Goal: Task Accomplishment & Management: Use online tool/utility

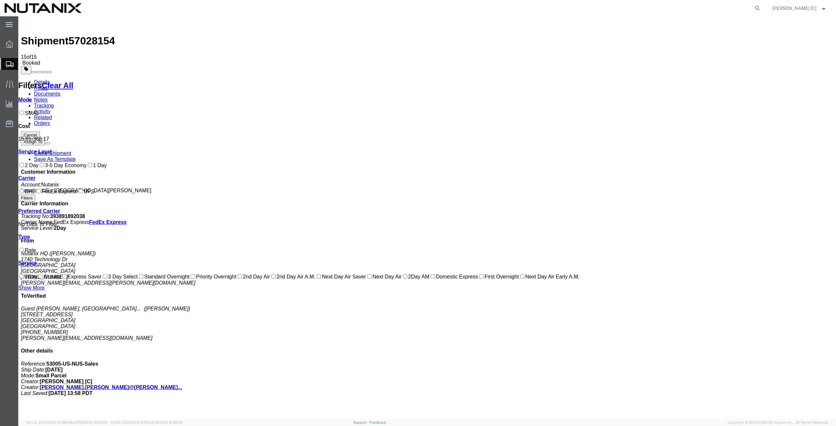
click at [0, 0] on span "Create from Template" at bounding box center [0, 0] width 0 height 0
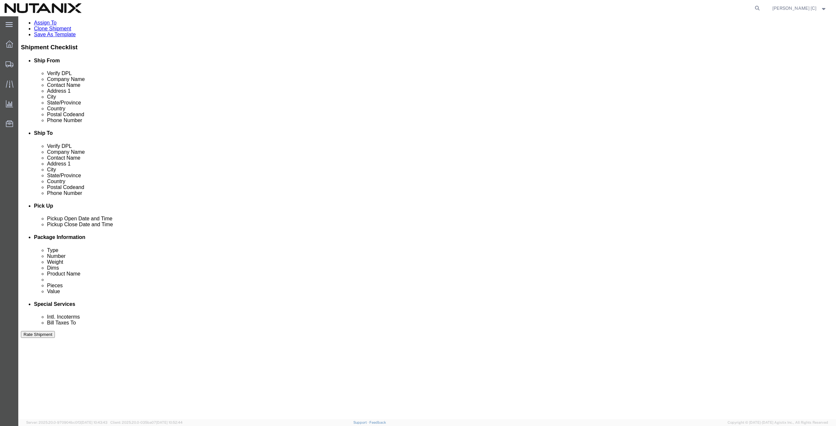
scroll to position [158, 0]
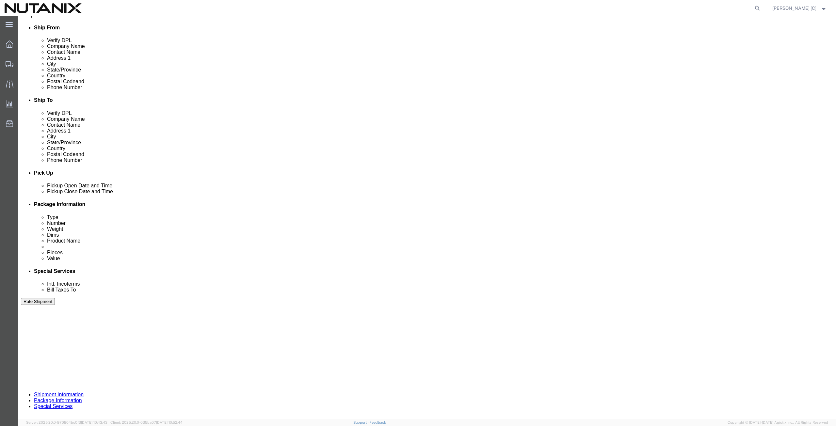
drag, startPoint x: 139, startPoint y: 247, endPoint x: 64, endPoint y: 251, distance: 74.9
click div "Select Account Type Activity ID Airline Appointment Number ASN Batch Request # …"
type input "79101"
click button "Continue"
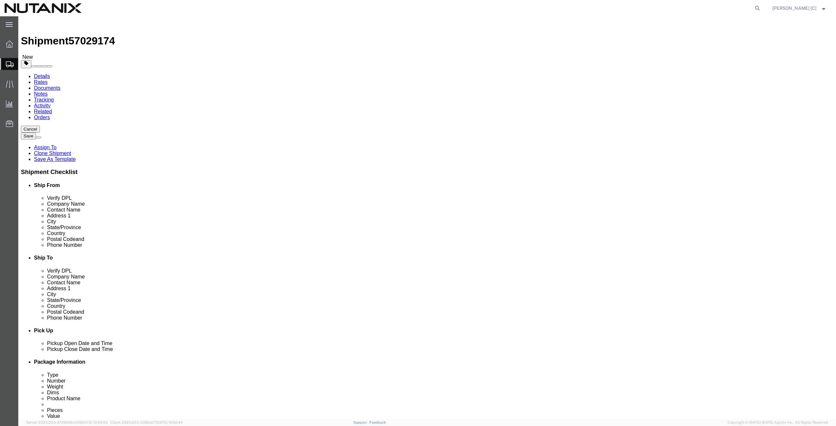
click button "Continue"
click input "Return Label Required"
checkbox input "true"
select select "5"
select select "12"
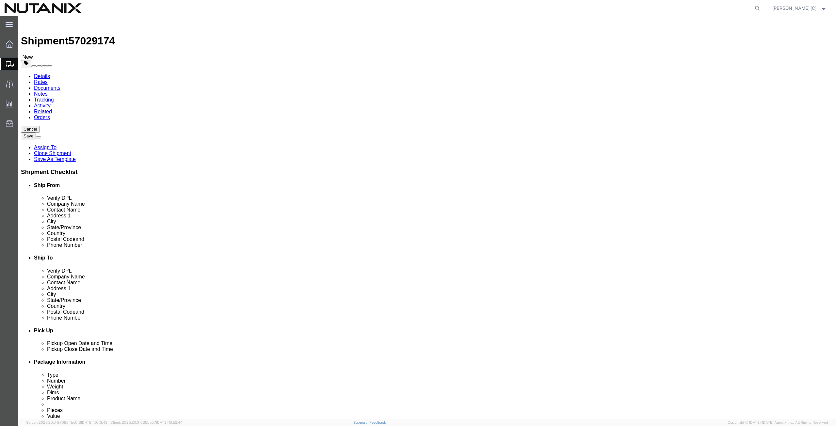
click select "Select Adult Signature Required Direct Signature Required No Signature Required…"
select select "NoSignReqOnDeliveryFlag"
click select "Select Adult Signature Required Direct Signature Required No Signature Required…"
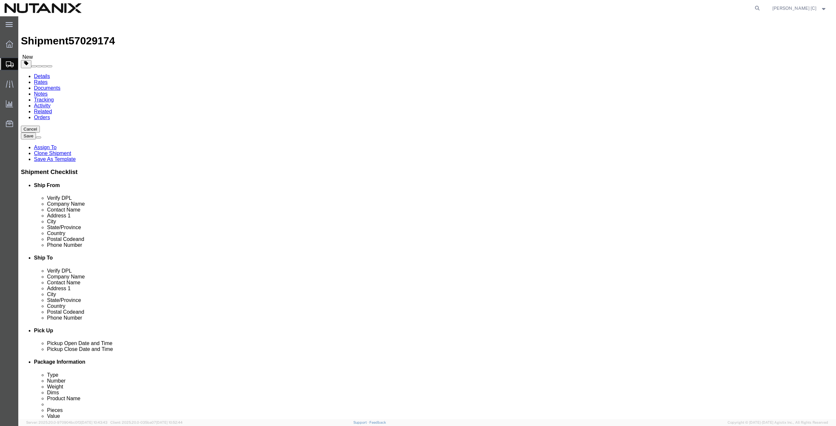
click select "Select Adult Signature Required Direct Signature Required No Signature Required…"
select select
click select "Select Adult Signature Required Direct Signature Required No Signature Required…"
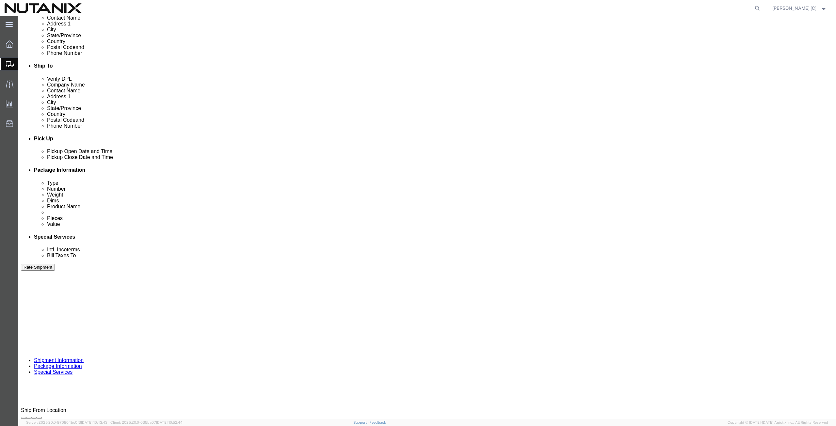
scroll to position [227, 0]
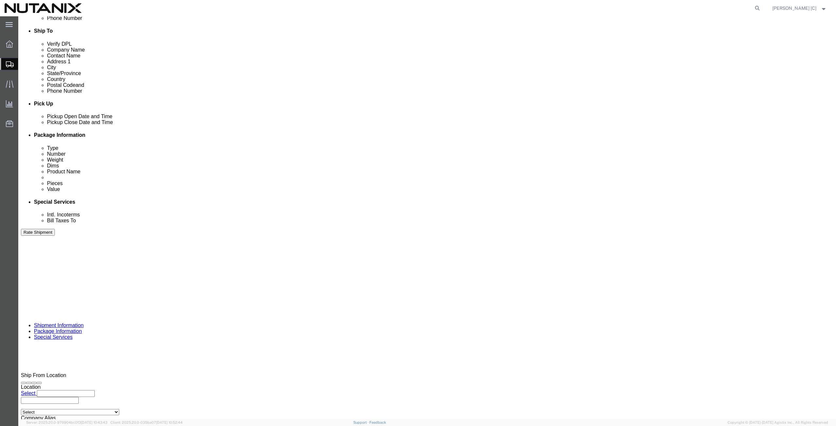
click button "Rate Shipment"
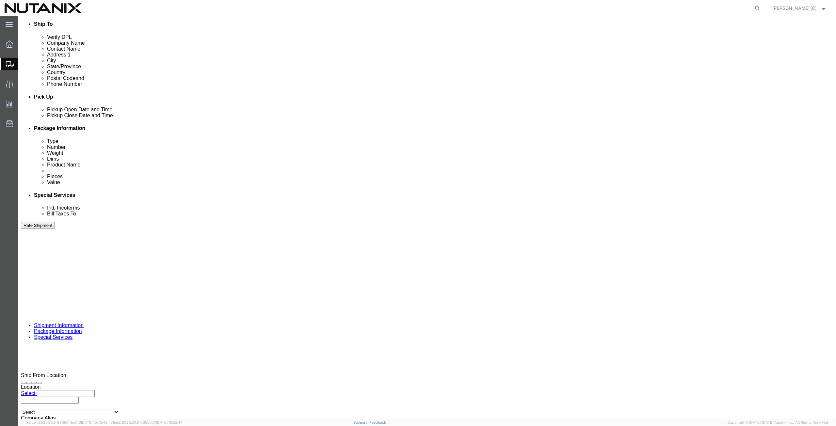
click button "Rate Shipment"
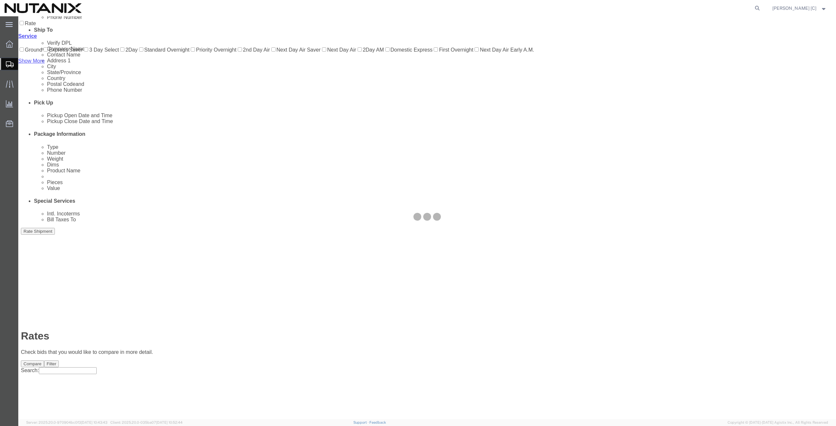
scroll to position [0, 0]
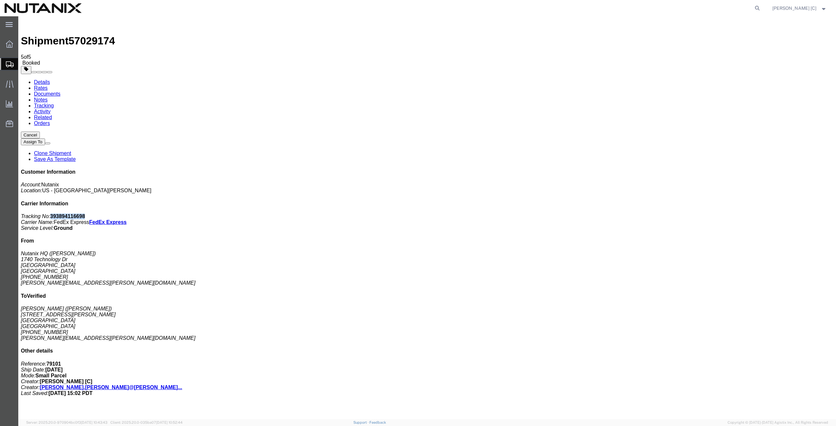
drag, startPoint x: 777, startPoint y: 103, endPoint x: 745, endPoint y: 102, distance: 31.4
click at [745, 214] on p "Tracking No: 393894116698 Carrier Name: FedEx Express FedEx Express Service Lev…" at bounding box center [427, 223] width 813 height 18
copy b "393894116698"
click at [40, 132] on button "Cancel" at bounding box center [30, 135] width 19 height 7
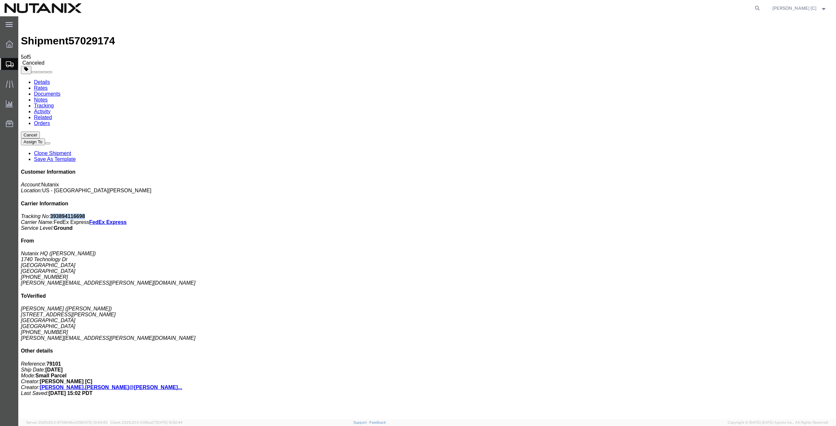
click button "Assign To"
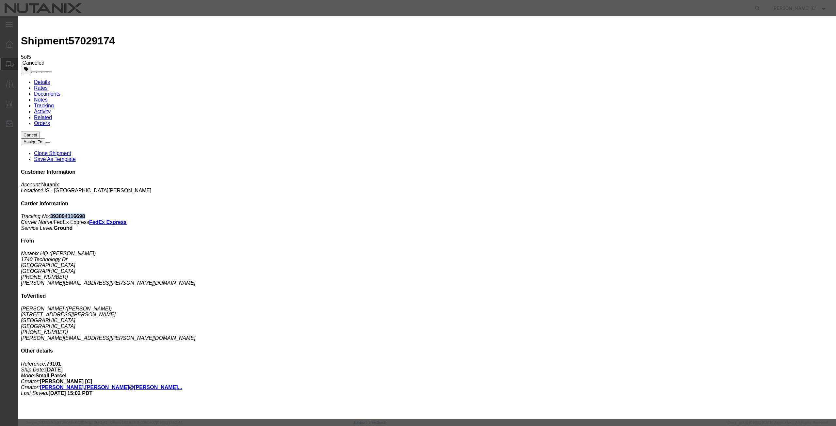
select select
click button "button"
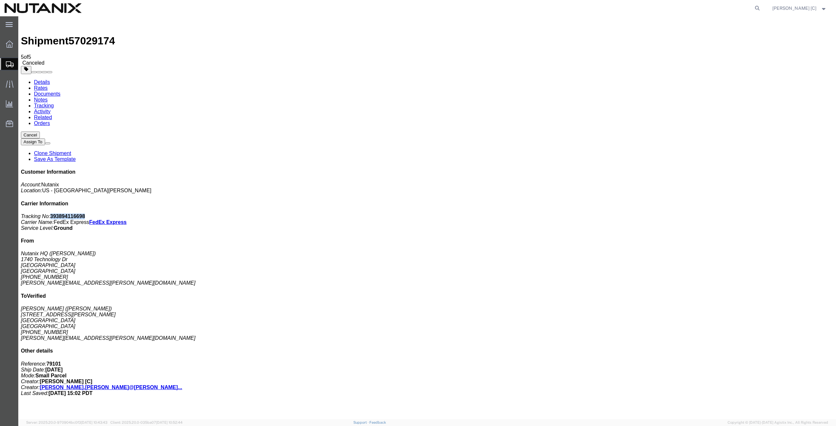
click button "Assign To"
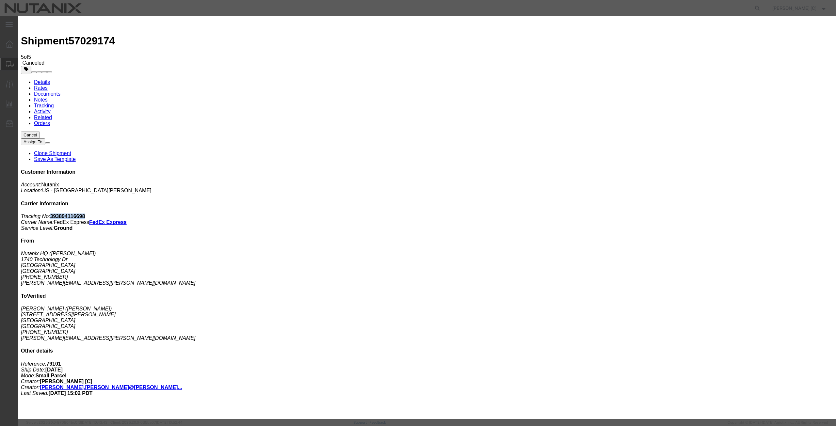
select select
click button "button"
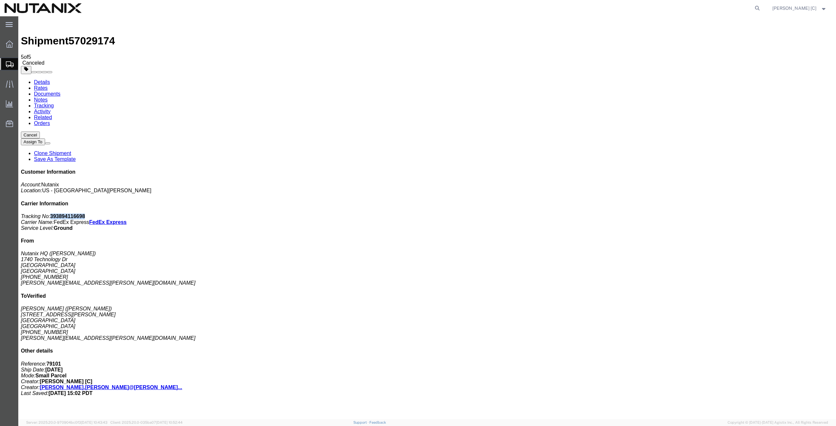
click link "Clone Shipment"
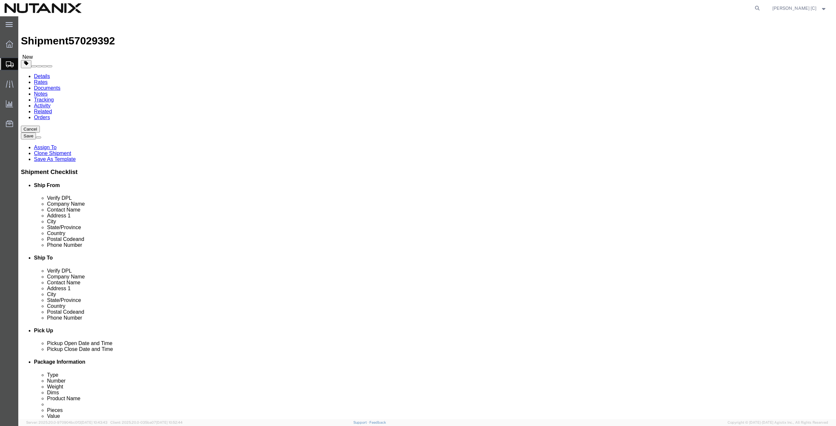
drag, startPoint x: 493, startPoint y: 122, endPoint x: 400, endPoint y: 113, distance: 93.9
click div "Location Select Select My Profile Location [GEOGRAPHIC_DATA] - [GEOGRAPHIC_DATA…"
paste input "[PERSON_NAME]"
type input "[PERSON_NAME]"
drag, startPoint x: 500, startPoint y: 135, endPoint x: 398, endPoint y: 142, distance: 102.2
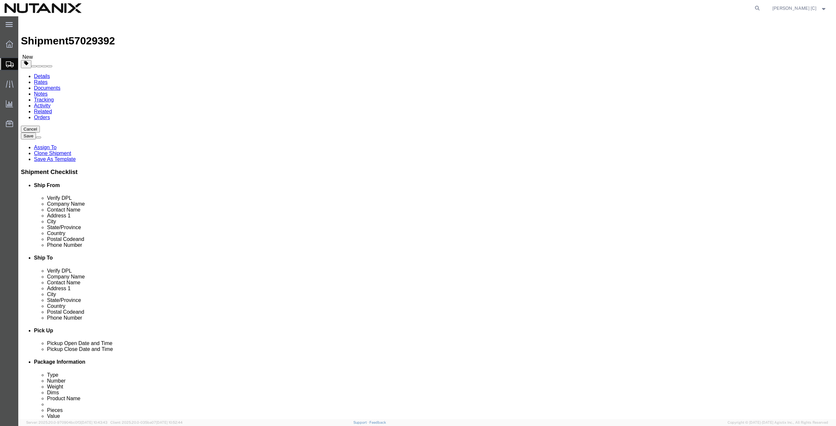
click div "Location Select Select My Profile Location [GEOGRAPHIC_DATA] - [GEOGRAPHIC_DATA…"
paste input "[PERSON_NAME]"
type input "[PERSON_NAME]"
drag, startPoint x: 516, startPoint y: 146, endPoint x: 446, endPoint y: 157, distance: 70.8
click div "Location Select Select My Profile Location [GEOGRAPHIC_DATA] - [GEOGRAPHIC_DATA…"
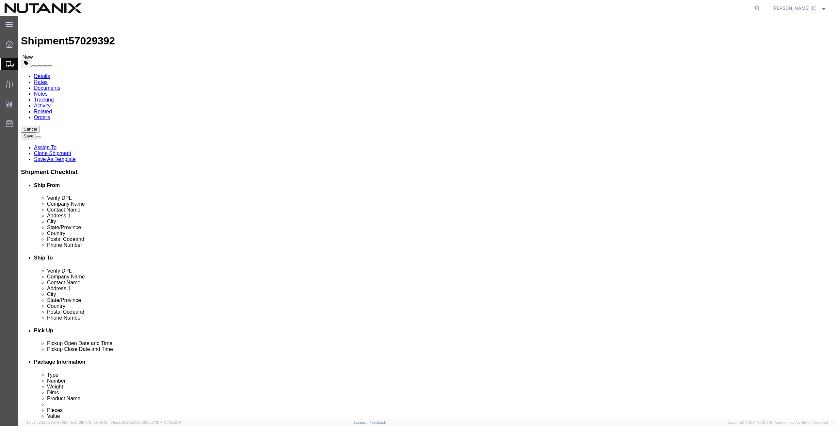
paste input "[STREET_ADDRESS][PERSON_NAME]"
type input "[STREET_ADDRESS][PERSON_NAME]"
drag, startPoint x: 486, startPoint y: 175, endPoint x: 435, endPoint y: 175, distance: 51.3
click div "City [GEOGRAPHIC_DATA]"
paste input "[PERSON_NAME]"
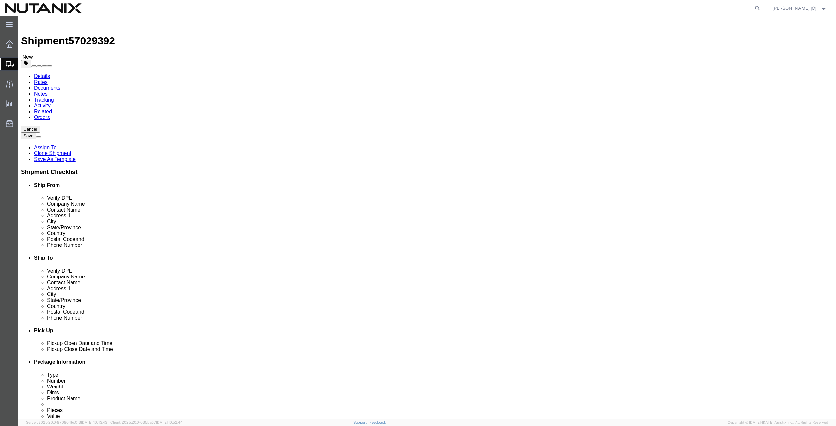
type input "[PERSON_NAME]"
drag, startPoint x: 488, startPoint y: 209, endPoint x: 422, endPoint y: 209, distance: 65.3
click div "Postal Code 30314"
paste input "95377"
type input "95377"
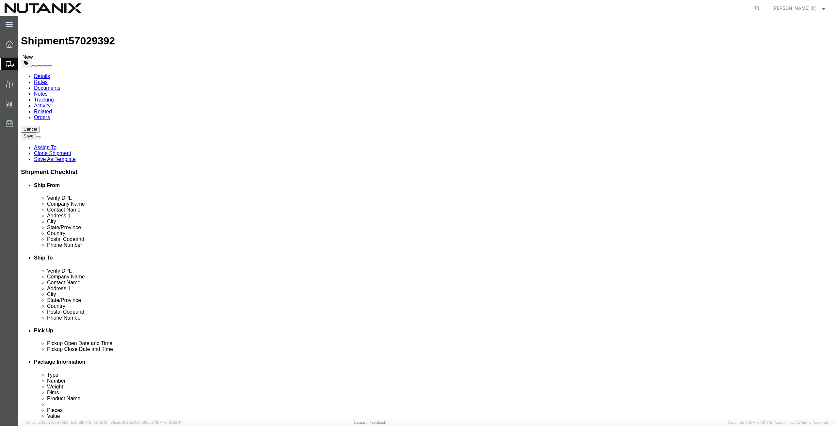
drag, startPoint x: 518, startPoint y: 222, endPoint x: 403, endPoint y: 213, distance: 115.7
click div "Location Select Select My Profile Location [GEOGRAPHIC_DATA] - [GEOGRAPHIC_DATA…"
paste input "[PHONE_NUMBER]"
type input "[PHONE_NUMBER]"
drag, startPoint x: 530, startPoint y: 233, endPoint x: 410, endPoint y: 228, distance: 119.7
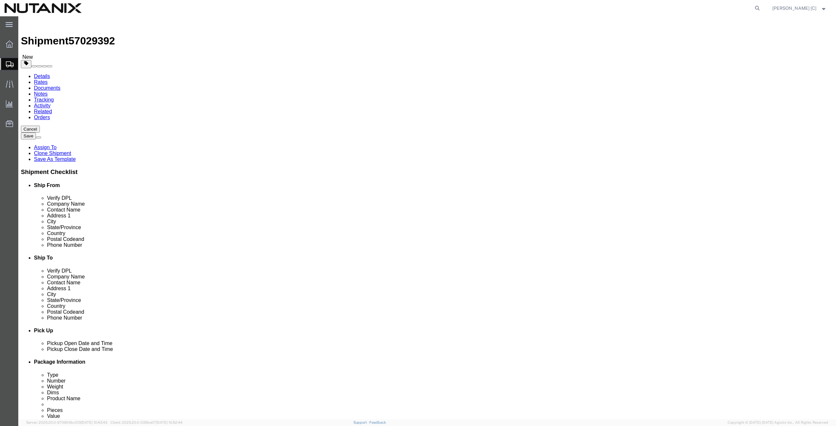
click div "Location Select Select My Profile Location [GEOGRAPHIC_DATA] - [GEOGRAPHIC_DATA…"
paste input "[PERSON_NAME].[PERSON_NAME]@nutanix"
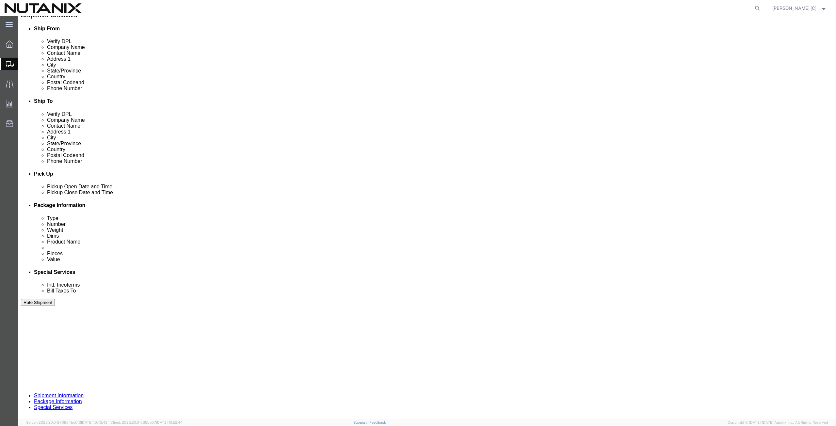
scroll to position [158, 0]
type input "[PERSON_NAME][EMAIL_ADDRESS][PERSON_NAME][DOMAIN_NAME]"
click button "Continue"
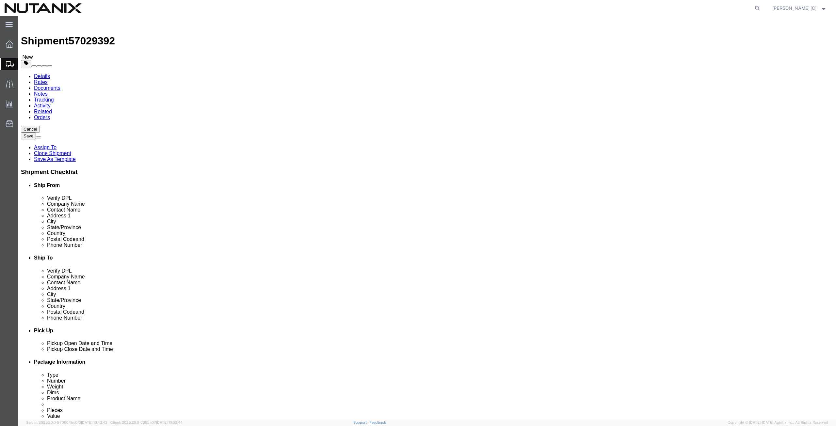
click button "Continue"
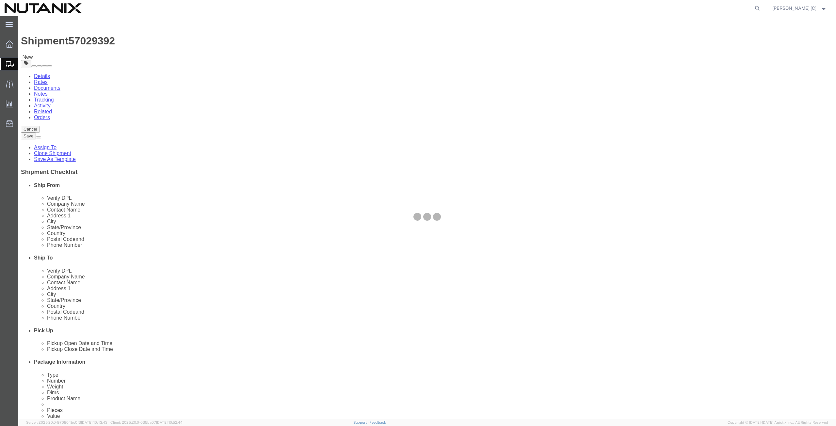
select select
select select "COSTCENTER"
select select "48694"
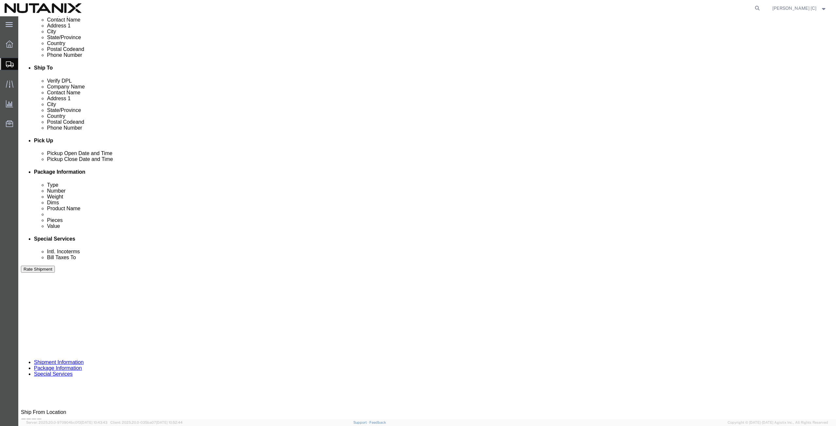
scroll to position [227, 0]
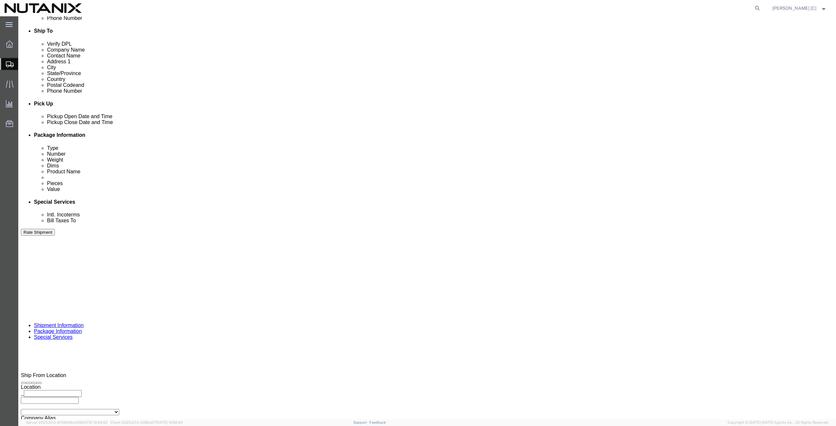
click button "Rate Shipment"
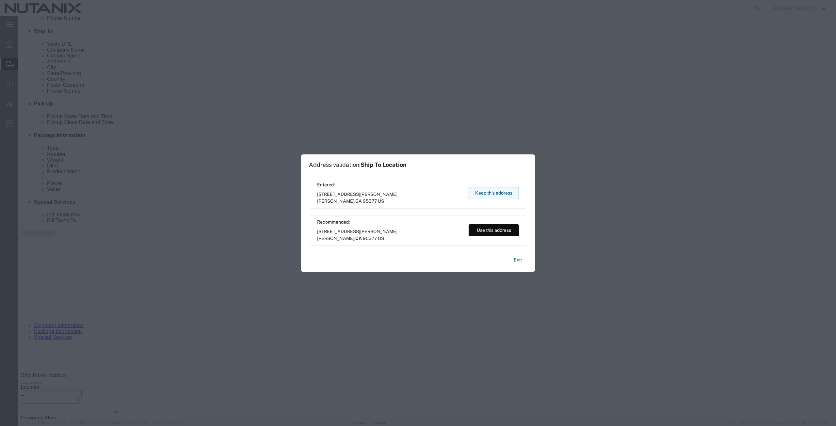
click at [493, 190] on button "Keep this address" at bounding box center [494, 193] width 50 height 12
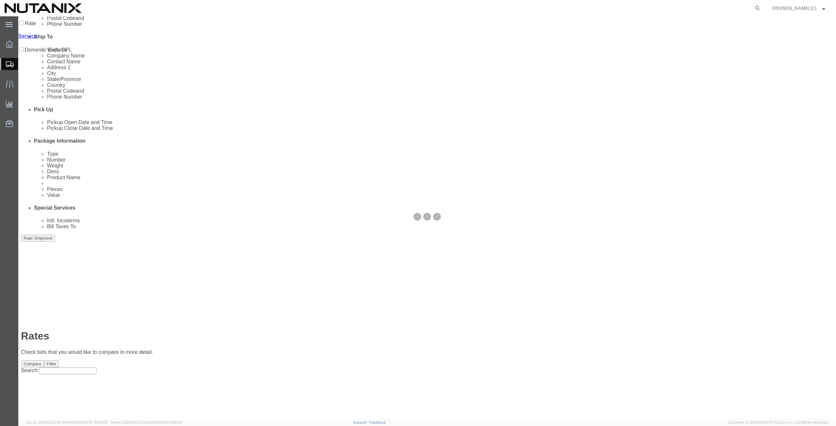
scroll to position [0, 0]
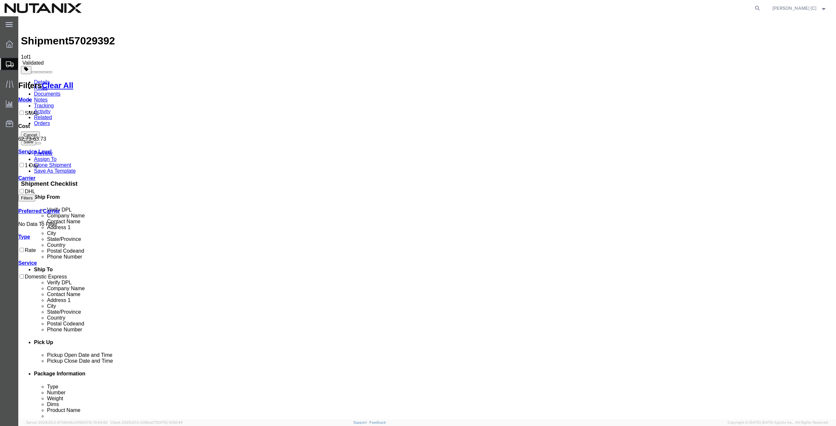
click at [41, 79] on link "Details" at bounding box center [42, 82] width 16 height 6
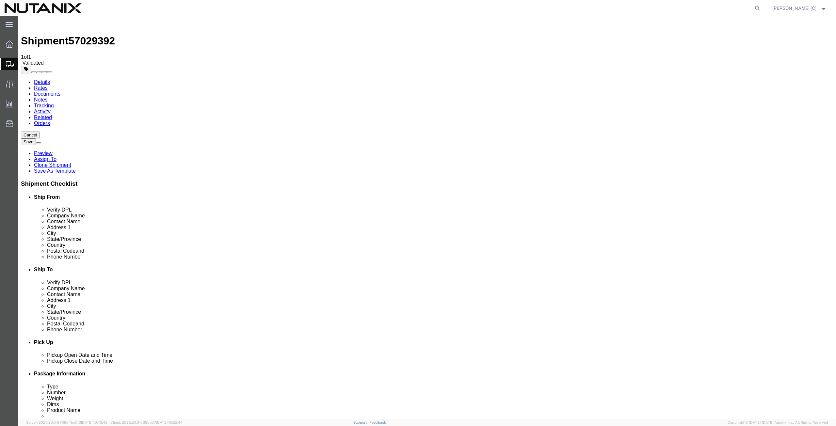
type input "cal"
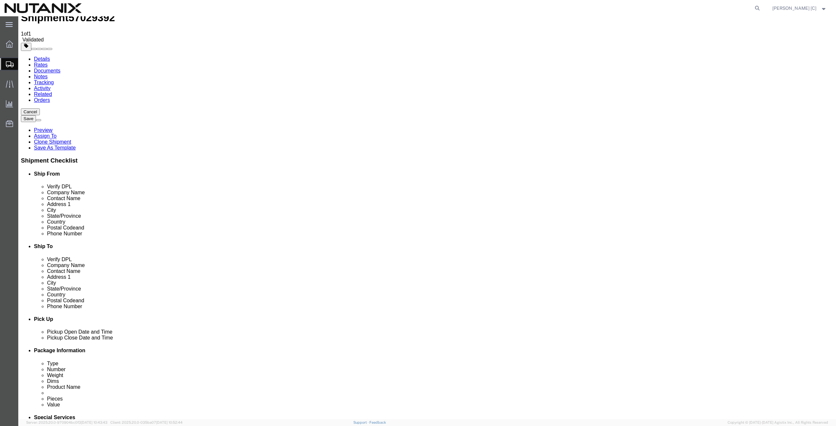
scroll to position [153, 0]
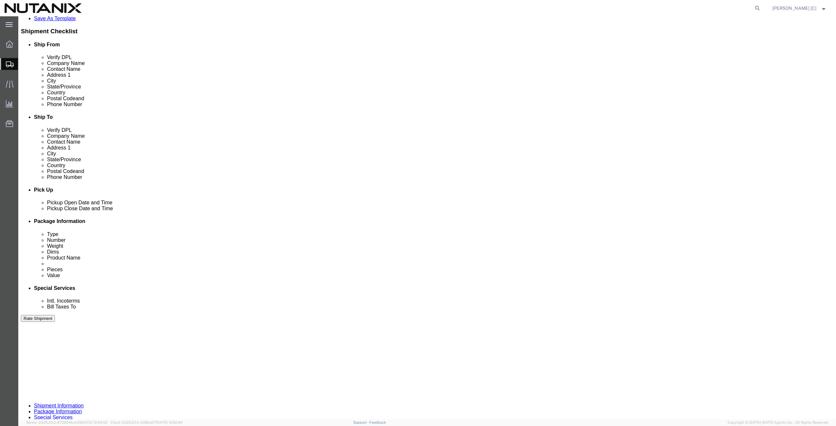
click button "Continue"
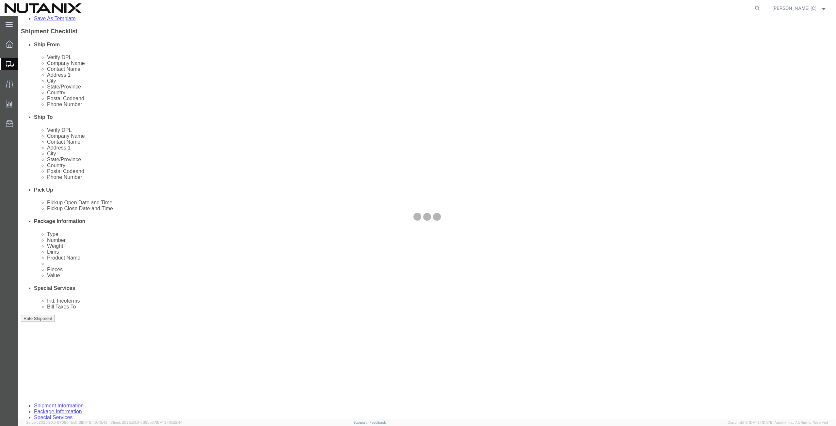
scroll to position [0, 0]
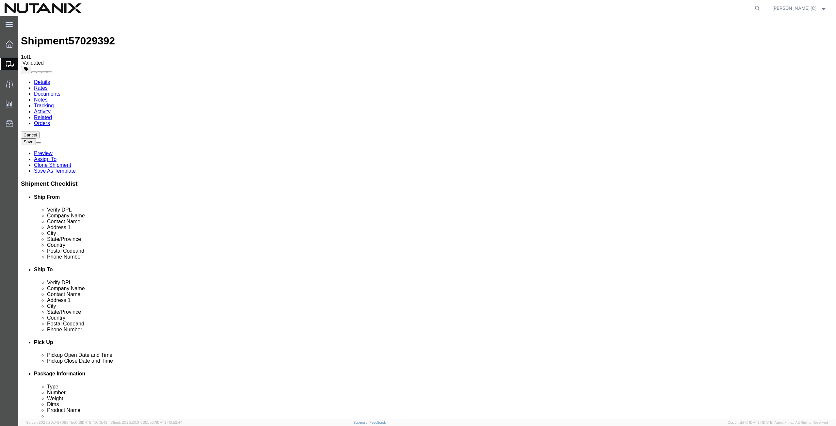
click button "Continue"
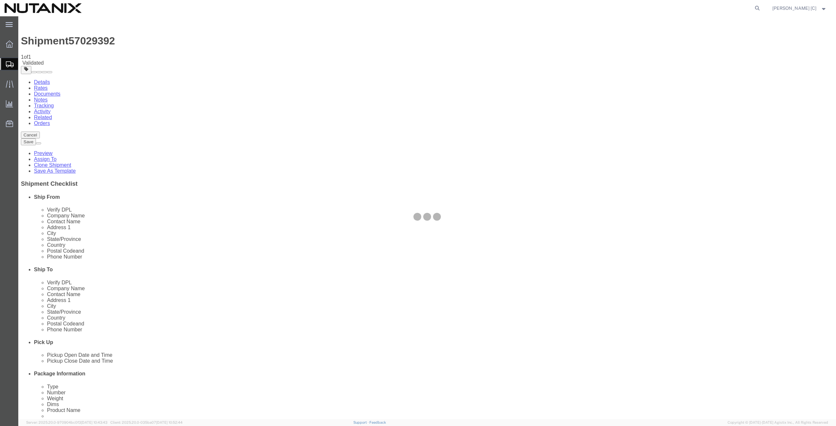
select select
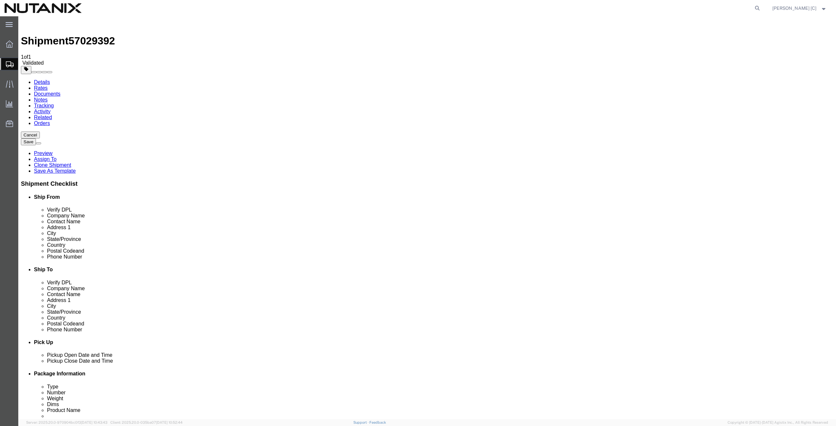
select select "COSTCENTER"
select select "48694"
click button "Rate Shipment"
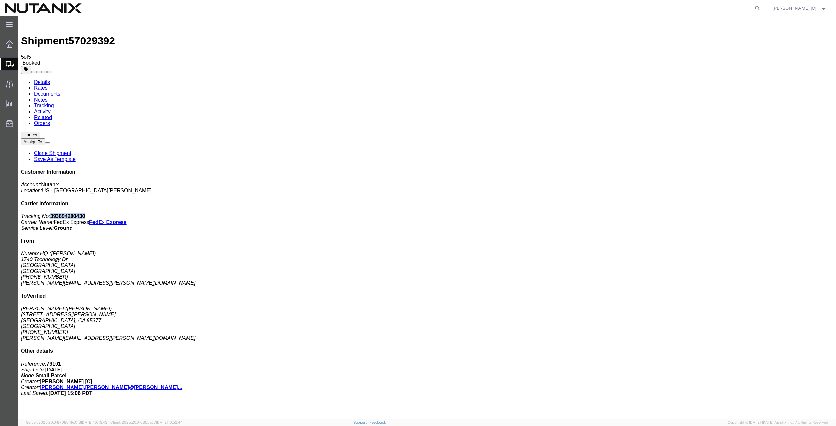
drag, startPoint x: 777, startPoint y: 101, endPoint x: 746, endPoint y: 101, distance: 31.0
click at [746, 214] on p "Tracking No: 393894200430 Carrier Name: FedEx Express FedEx Express Service Lev…" at bounding box center [427, 223] width 813 height 18
copy b "393894200430"
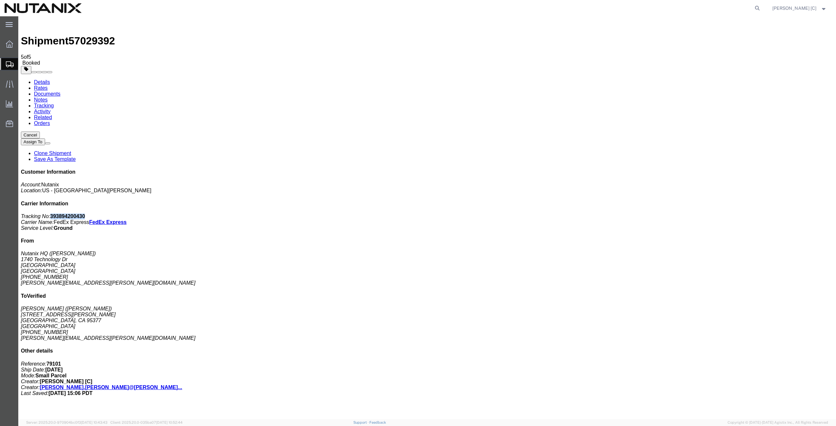
click at [71, 151] on link "Clone Shipment" at bounding box center [52, 154] width 37 height 6
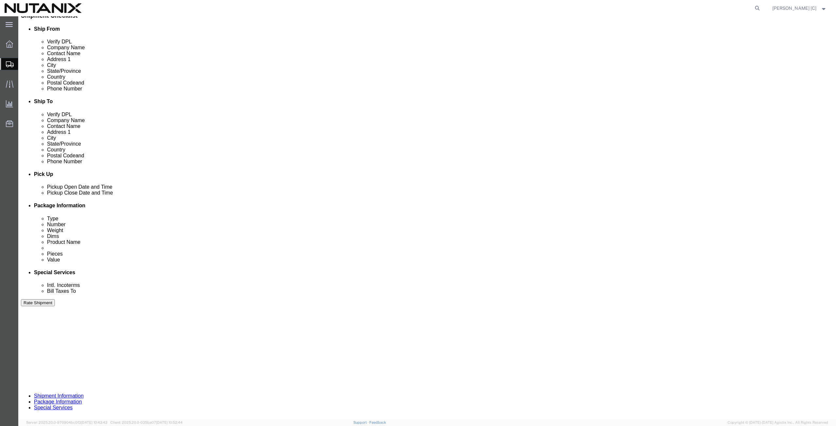
scroll to position [158, 0]
click button "Continue"
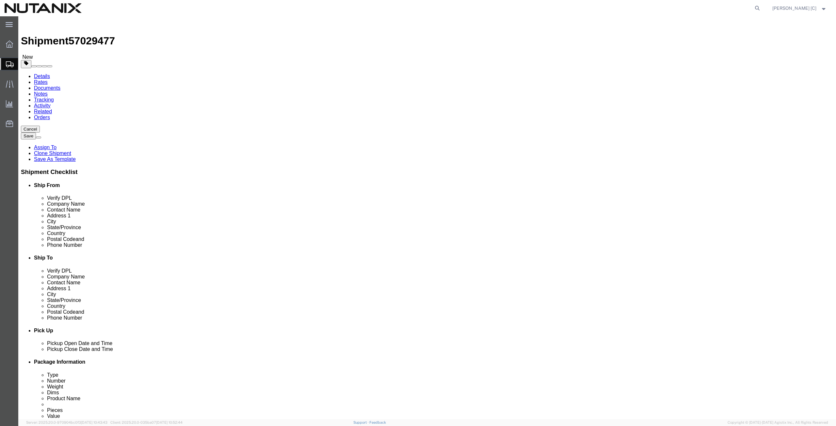
click icon
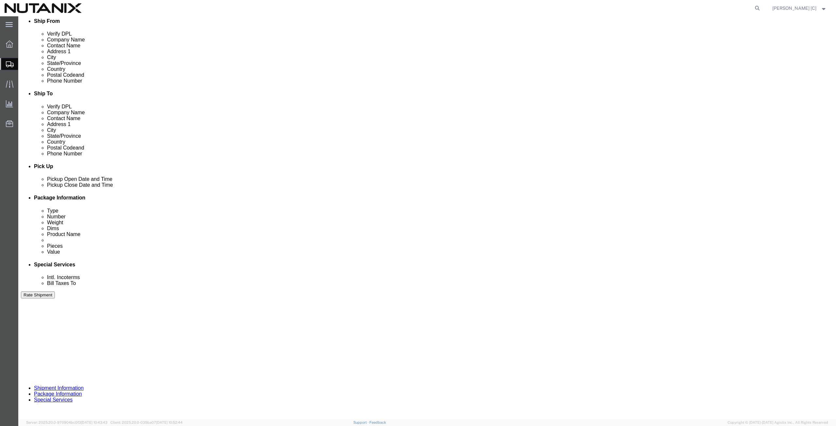
scroll to position [151, 0]
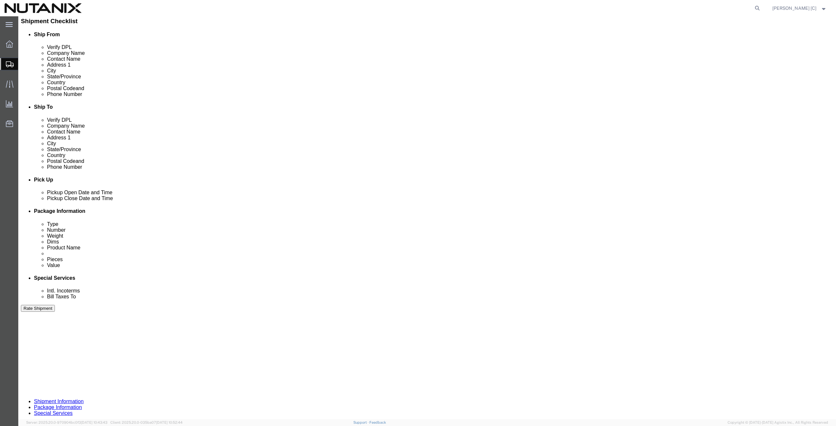
click button "Rate Shipment"
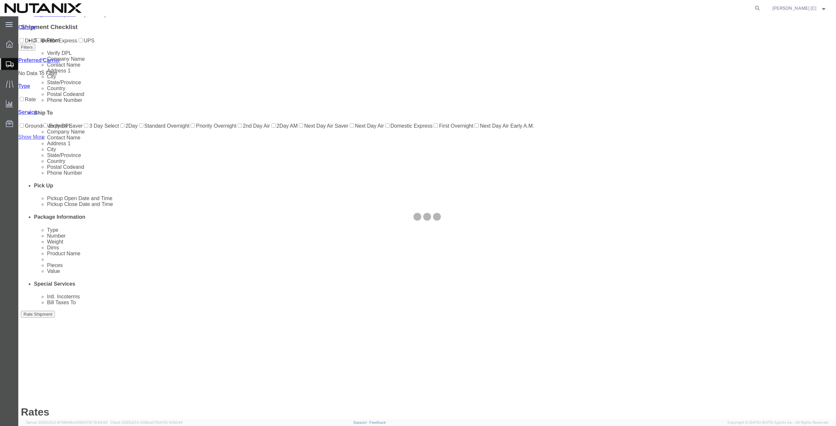
scroll to position [0, 0]
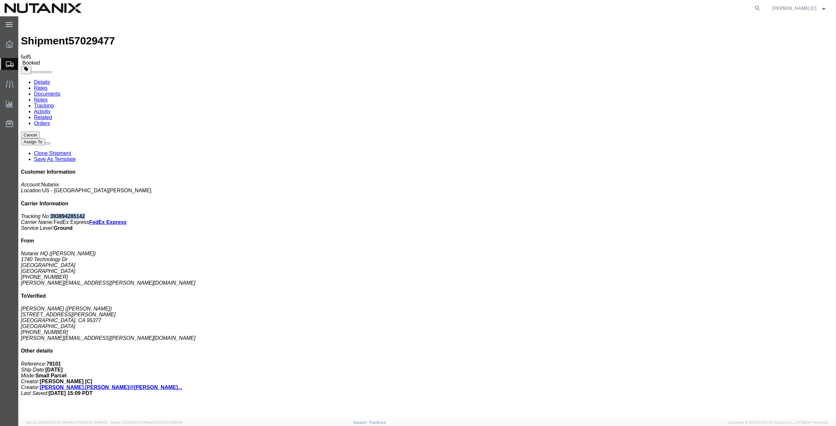
drag, startPoint x: 777, startPoint y: 100, endPoint x: 745, endPoint y: 100, distance: 32.0
click at [745, 214] on p "Tracking No: 393894285142 Carrier Name: FedEx Express FedEx Express Service Lev…" at bounding box center [427, 223] width 813 height 18
copy b "393894285142"
